Goal: Information Seeking & Learning: Learn about a topic

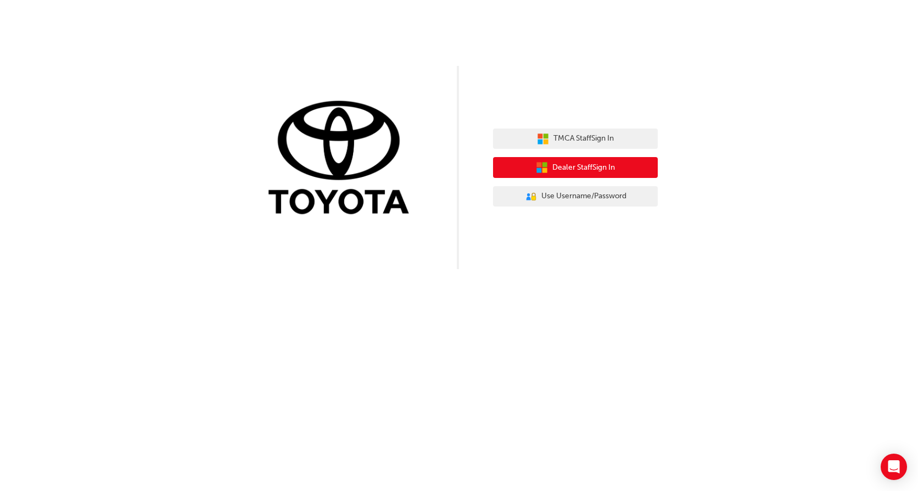
click at [615, 174] on button "Dealer Staff Sign In" at bounding box center [575, 167] width 165 height 21
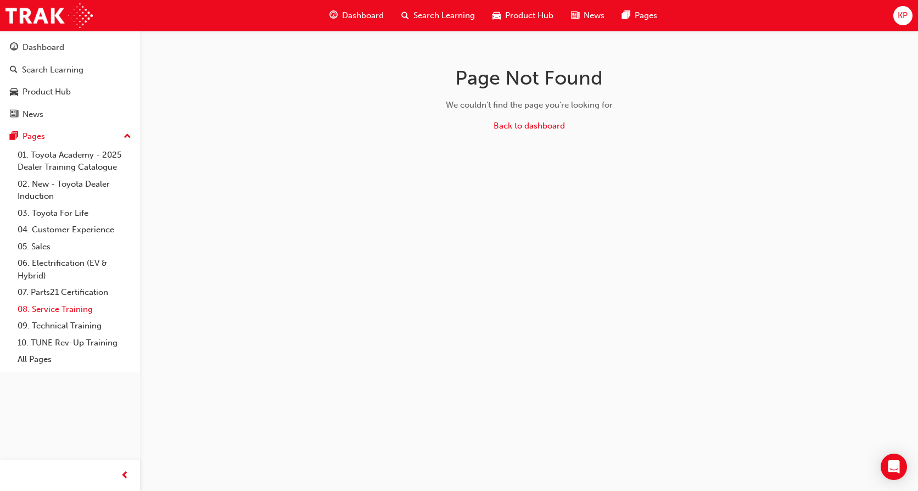
click at [63, 310] on link "08. Service Training" at bounding box center [74, 309] width 122 height 17
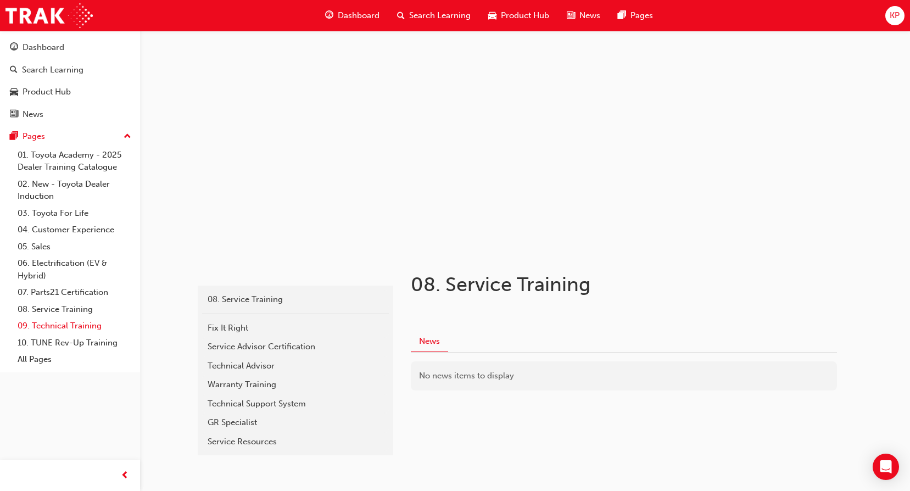
click at [70, 326] on link "09. Technical Training" at bounding box center [74, 325] width 122 height 17
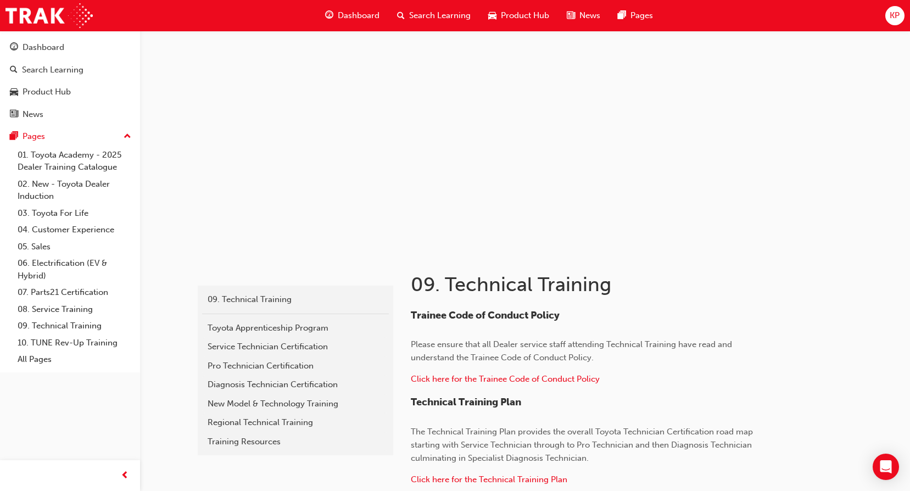
click at [244, 349] on div "Service Technician Certification" at bounding box center [295, 346] width 176 height 13
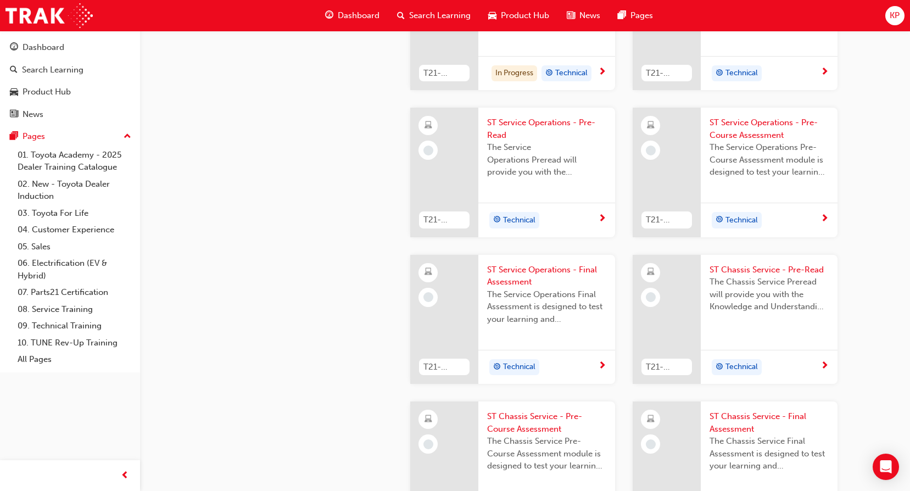
scroll to position [604, 0]
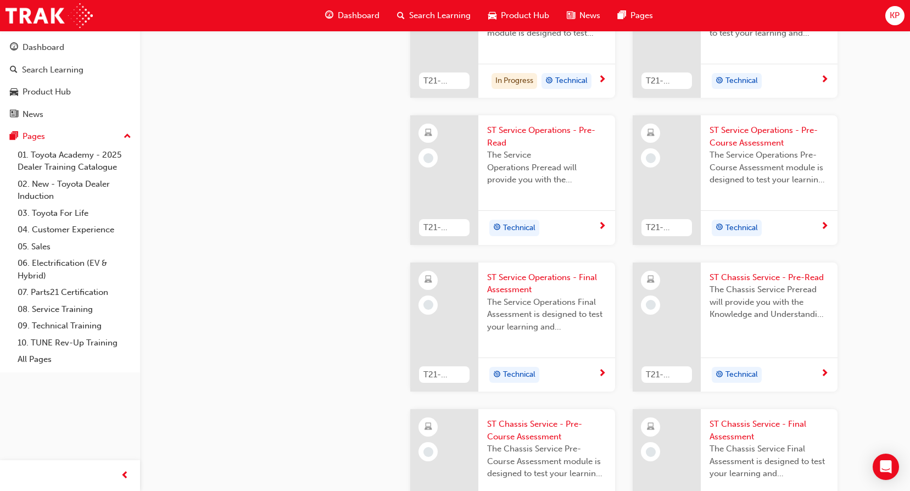
click at [358, 205] on div "ccd62ae7-83cf-4872-9f13-f98162ad1282 09. Technical Training Service Technician …" at bounding box center [294, 229] width 198 height 1605
click at [346, 165] on div "ccd62ae7-83cf-4872-9f13-f98162ad1282 09. Technical Training Service Technician …" at bounding box center [294, 229] width 198 height 1605
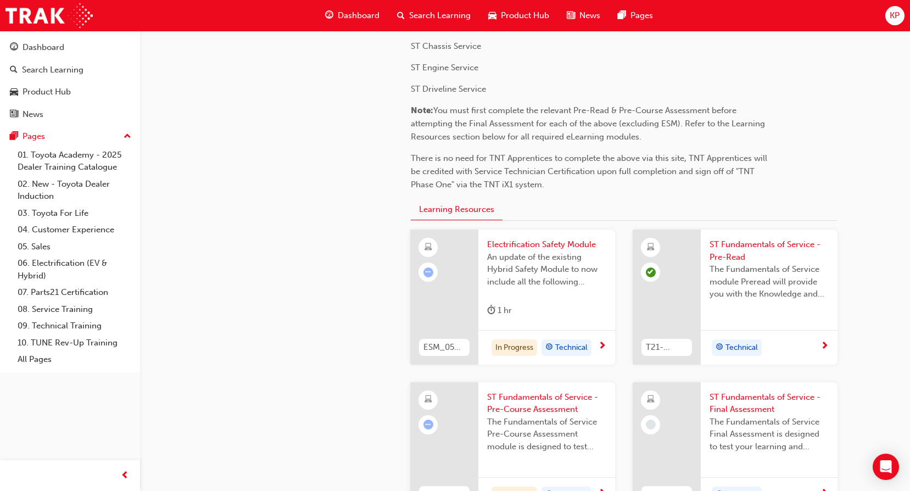
scroll to position [0, 0]
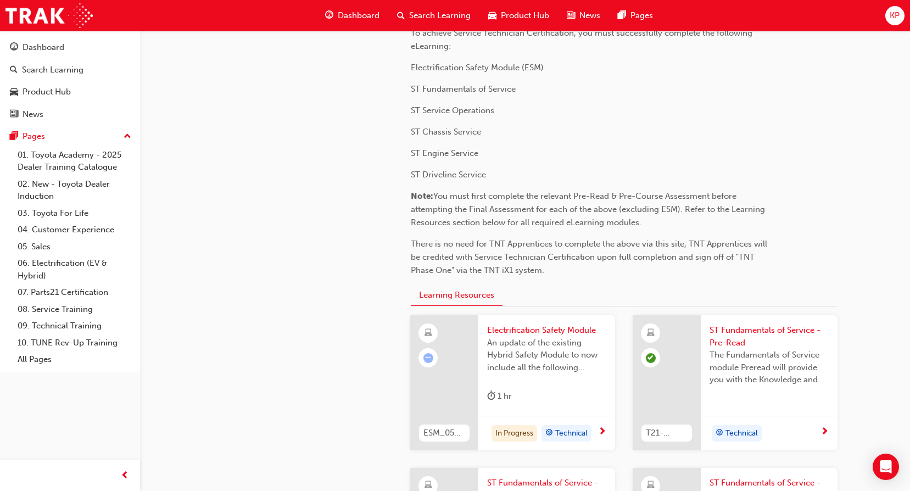
scroll to position [274, 0]
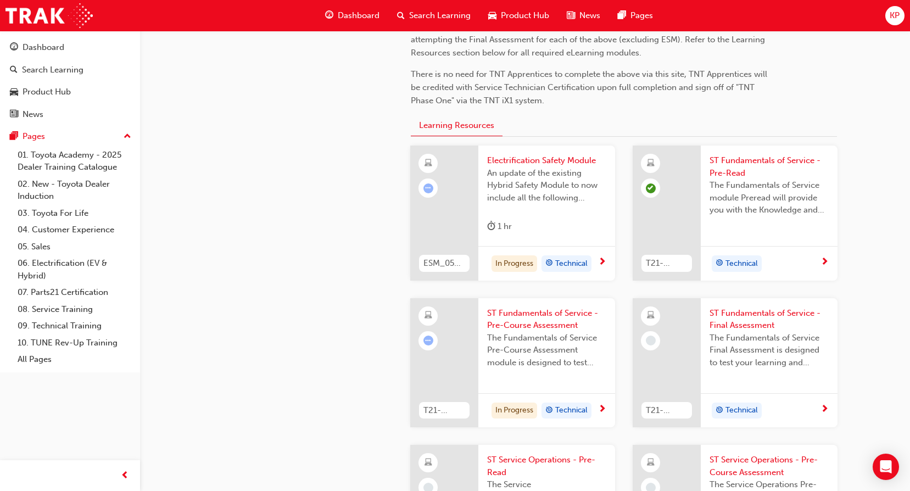
click at [564, 169] on span "An update of the existing Hybrid Safety Module to now include all the following…" at bounding box center [546, 185] width 119 height 37
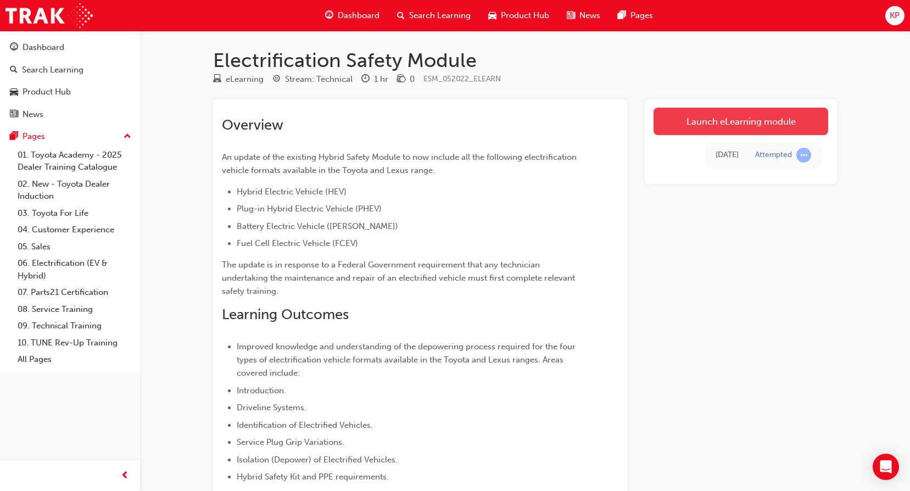
click at [748, 120] on link "Launch eLearning module" at bounding box center [740, 121] width 175 height 27
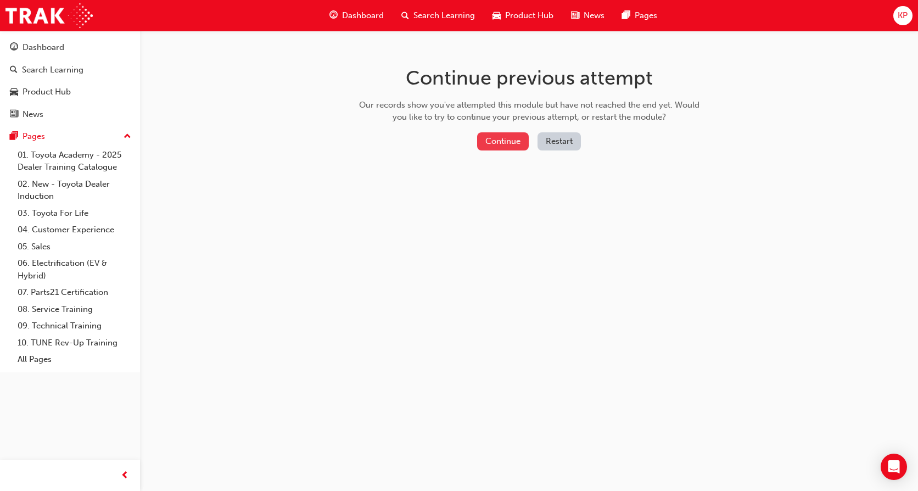
click at [523, 137] on button "Continue" at bounding box center [503, 141] width 52 height 18
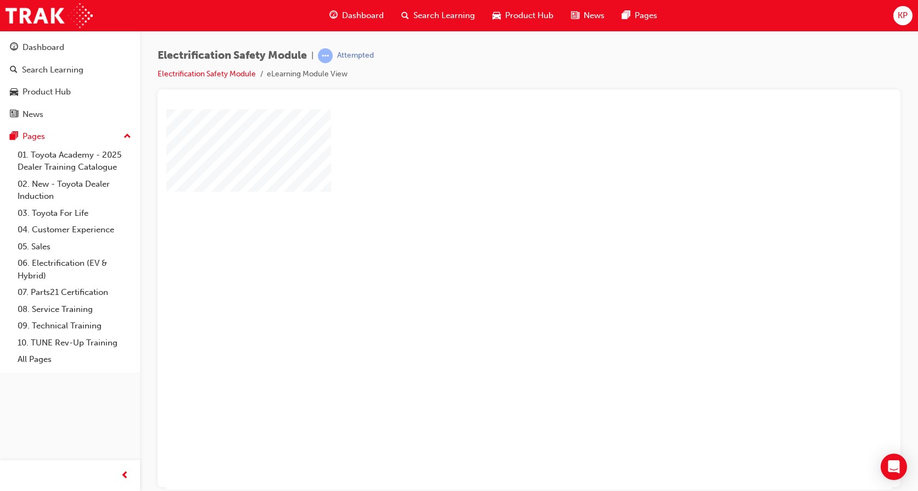
click at [497, 267] on div "play" at bounding box center [497, 267] width 0 height 0
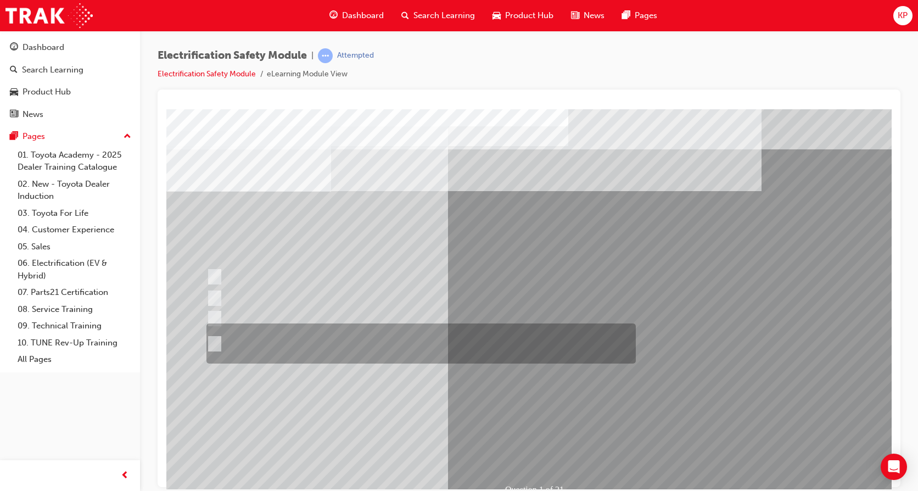
click at [217, 338] on input "The Plug-in Hybrid Electric has AC charging capability via a wall box charger a…" at bounding box center [212, 344] width 12 height 12
radio input "true"
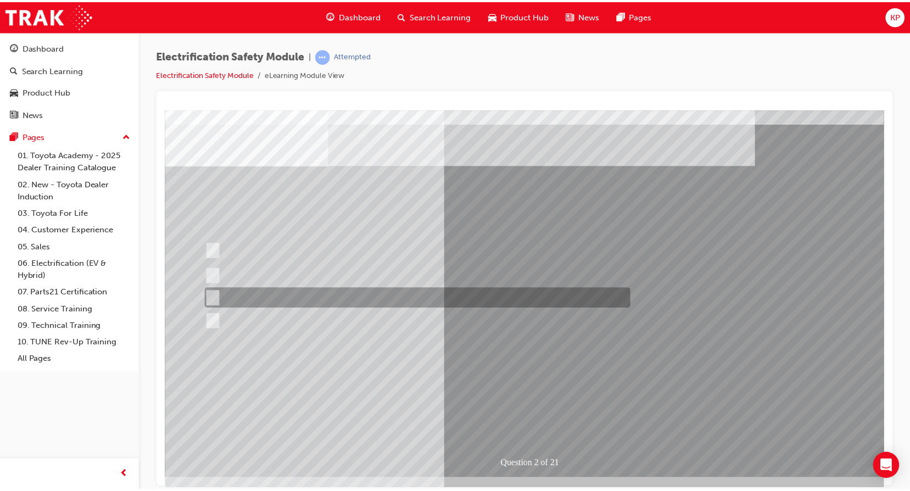
scroll to position [40, 0]
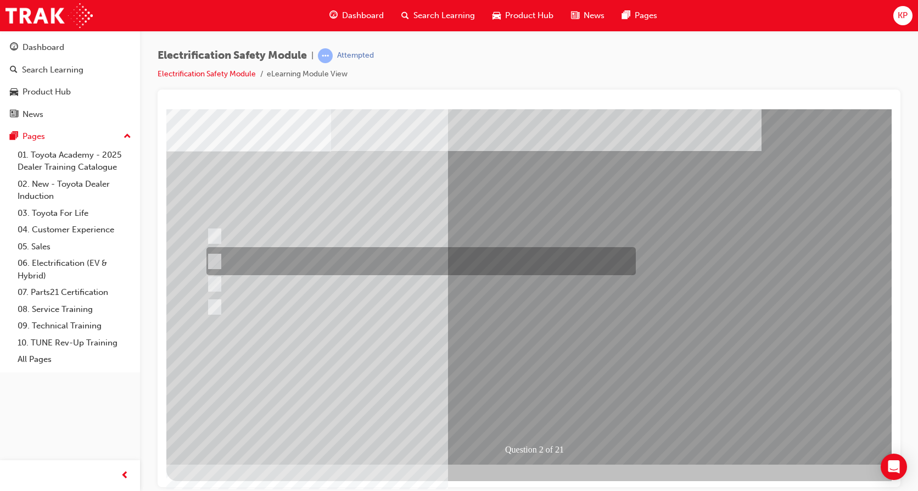
click at [222, 253] on div at bounding box center [418, 261] width 429 height 28
radio input "true"
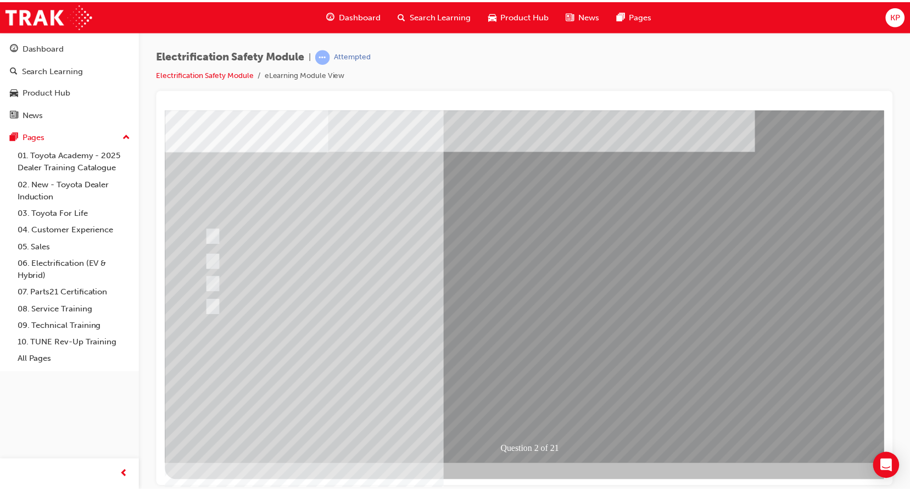
scroll to position [0, 0]
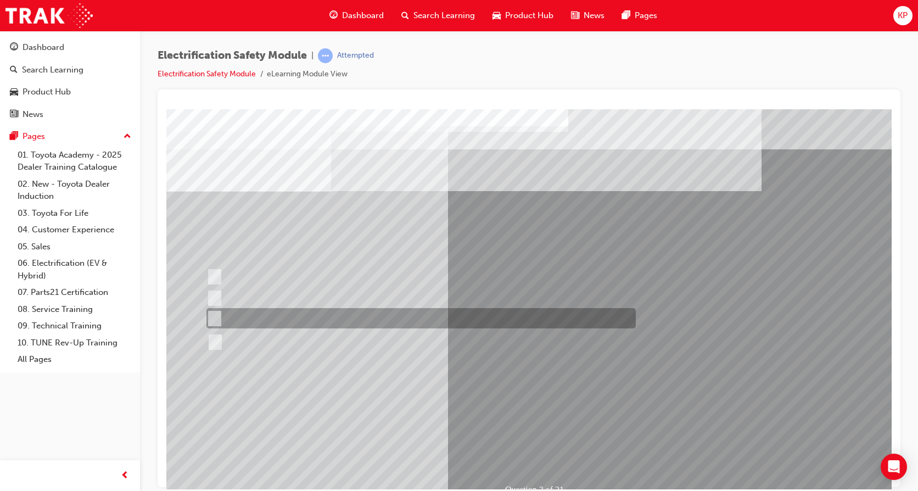
drag, startPoint x: 210, startPoint y: 315, endPoint x: 223, endPoint y: 316, distance: 13.3
click at [211, 314] on input "They both operate on Premium Unleaded fuel only." at bounding box center [212, 318] width 12 height 12
radio input "true"
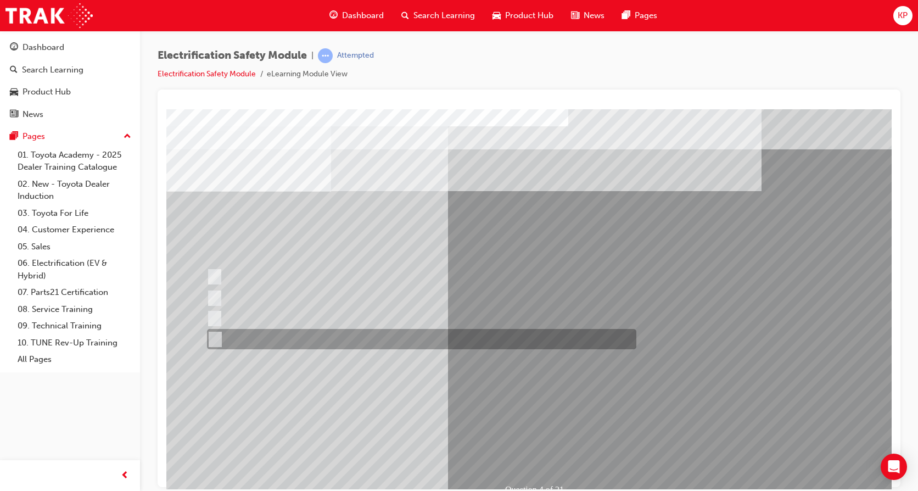
click at [222, 336] on div at bounding box center [418, 339] width 429 height 20
checkbox input "true"
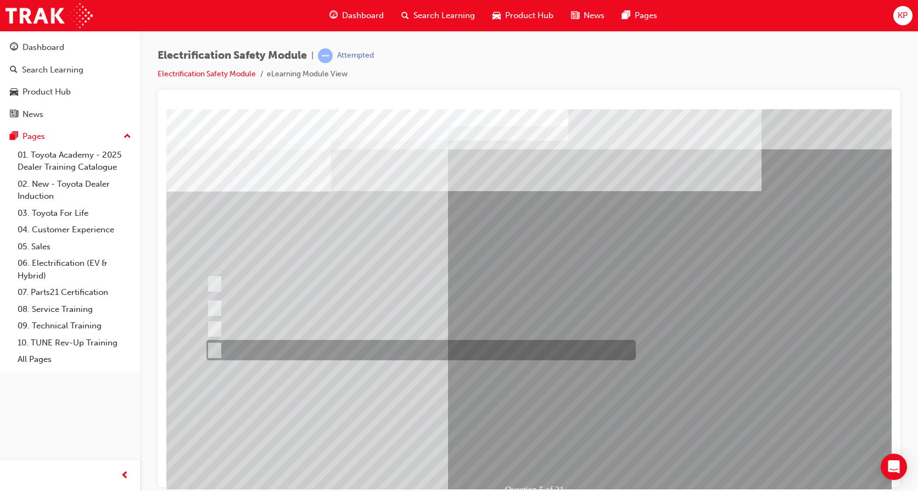
click at [218, 342] on div at bounding box center [418, 350] width 429 height 20
checkbox input "true"
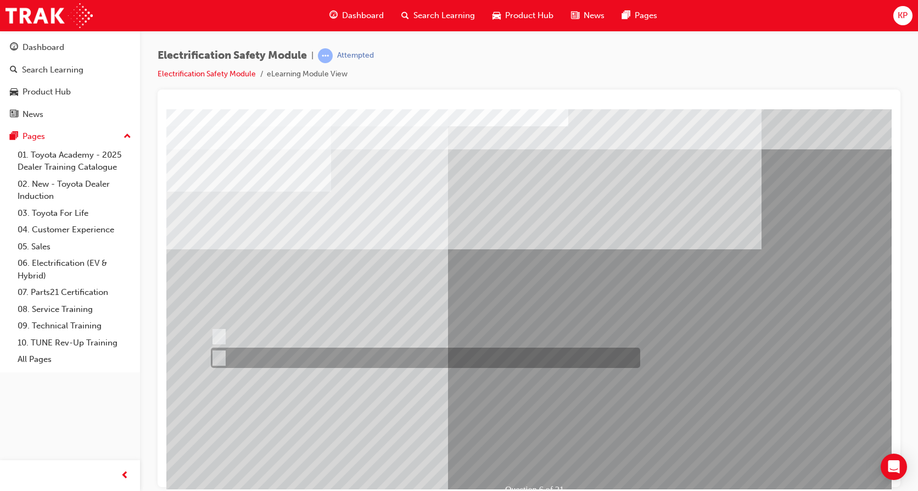
click at [232, 353] on div at bounding box center [422, 357] width 429 height 20
radio input "true"
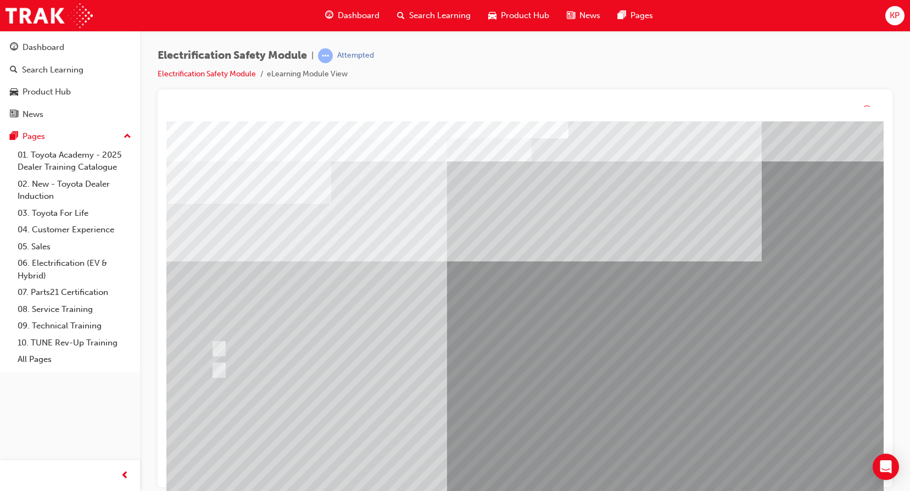
click at [514, 457] on div "Question 6 of 21" at bounding box center [539, 318] width 747 height 395
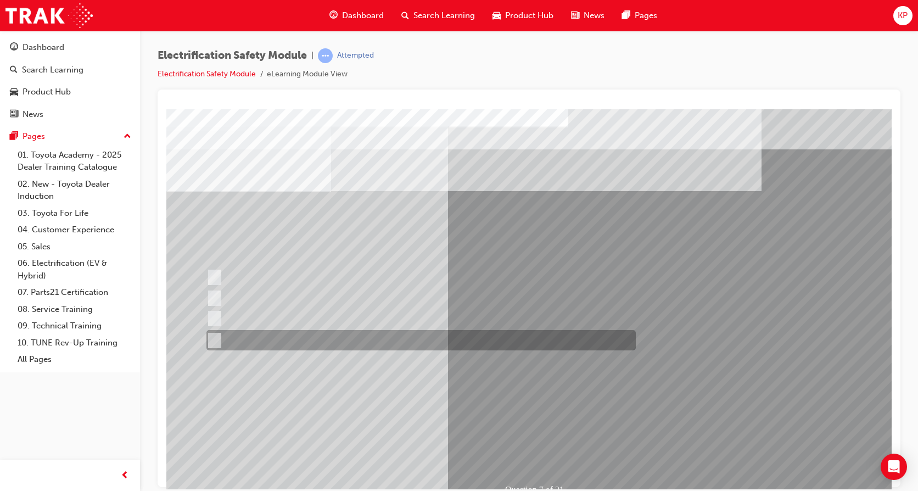
click at [215, 338] on input "Cause the vehicle to operate under reduced power." at bounding box center [212, 340] width 12 height 12
radio input "true"
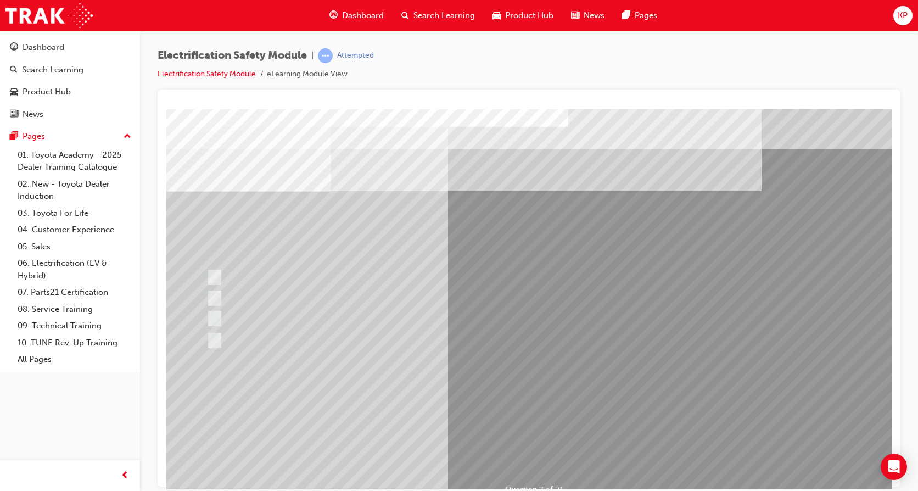
click at [85, 321] on link "09. Technical Training" at bounding box center [74, 325] width 122 height 17
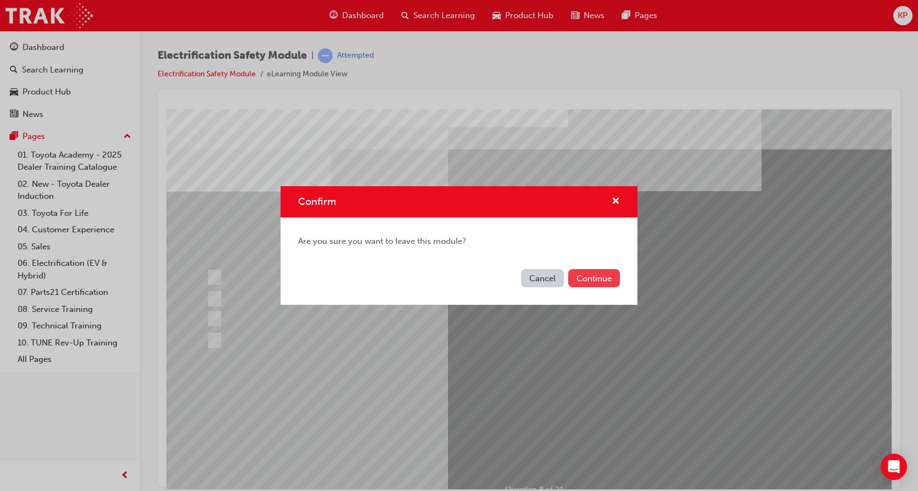
click at [582, 279] on button "Continue" at bounding box center [594, 278] width 52 height 18
